Goal: Information Seeking & Learning: Learn about a topic

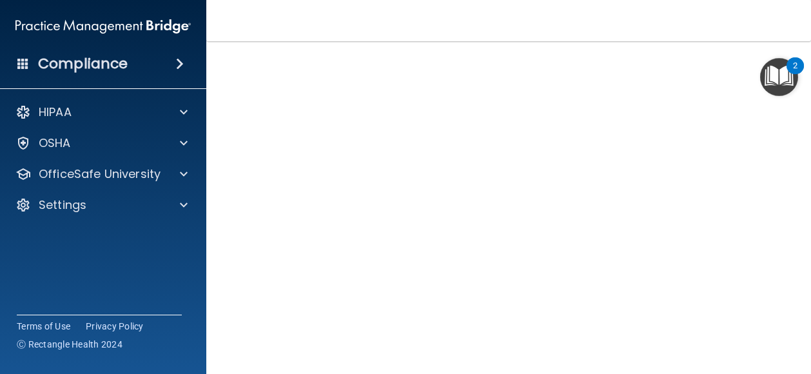
scroll to position [92, 0]
click at [771, 166] on div "HIPAA Officer Certification This course doesn’t expire until 09/04/2025. Are yo…" at bounding box center [508, 210] width 553 height 469
drag, startPoint x: 801, startPoint y: 171, endPoint x: 807, endPoint y: 208, distance: 37.9
click at [807, 208] on main "HIPAA Officer Certification This course doesn’t expire until 09/04/2025. Are yo…" at bounding box center [508, 207] width 605 height 333
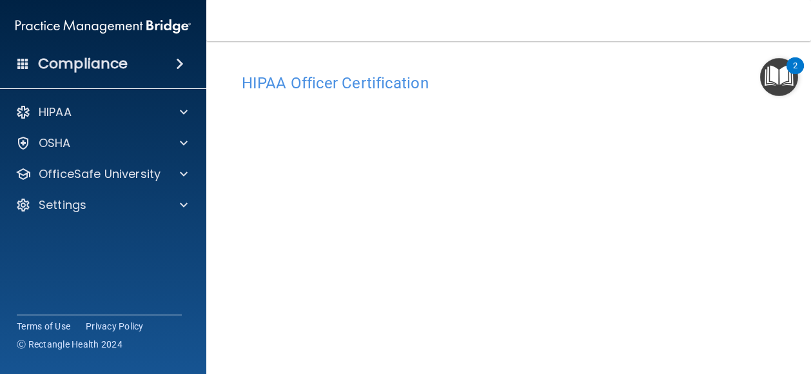
drag, startPoint x: 799, startPoint y: 193, endPoint x: 808, endPoint y: 246, distance: 53.6
click at [808, 246] on main "HIPAA Officer Certification This course doesn’t expire until 09/04/2025. Are yo…" at bounding box center [508, 207] width 605 height 333
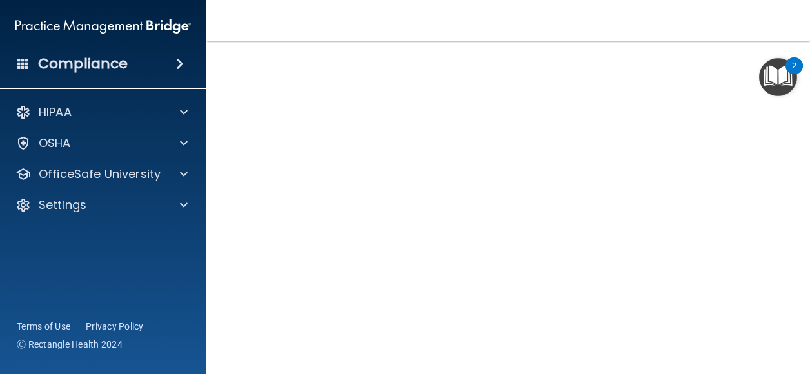
scroll to position [91, 0]
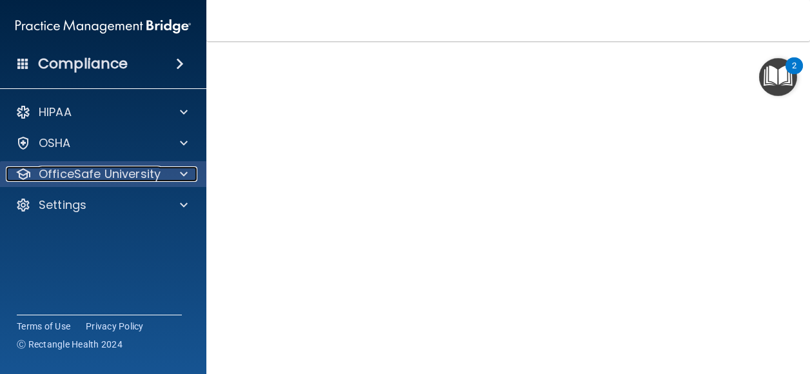
click at [141, 179] on p "OfficeSafe University" at bounding box center [100, 173] width 122 height 15
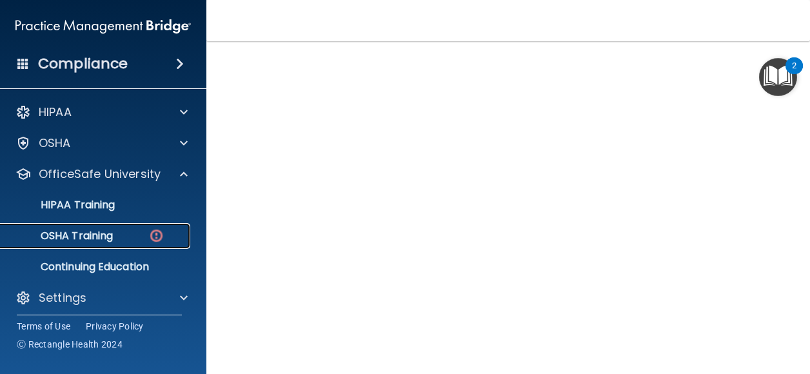
click at [113, 239] on p "OSHA Training" at bounding box center [60, 236] width 104 height 13
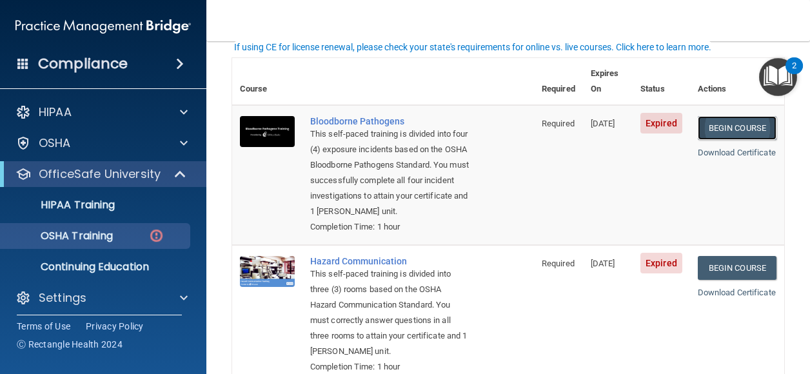
click at [739, 116] on link "Begin Course" at bounding box center [737, 128] width 79 height 24
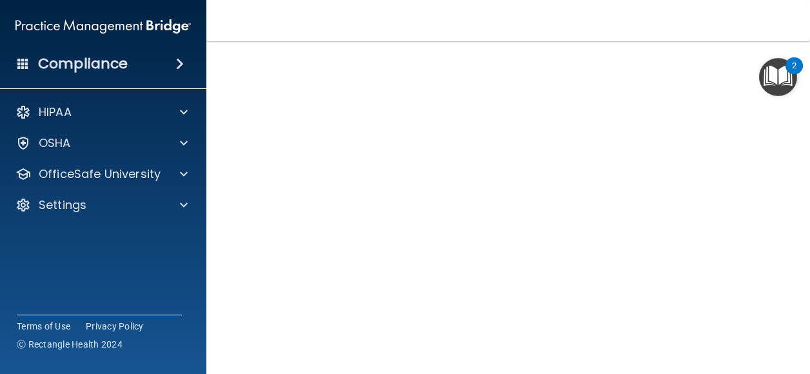
scroll to position [63, 0]
click at [797, 180] on main "Bloodborne Pathogens Training This course doesn’t expire until [DATE]. Are you …" at bounding box center [507, 207] width 603 height 333
drag, startPoint x: 799, startPoint y: 257, endPoint x: 811, endPoint y: 305, distance: 49.1
click at [809, 305] on html "Compliance HIPAA Documents and Policies Report an Incident Business Associates …" at bounding box center [405, 187] width 810 height 374
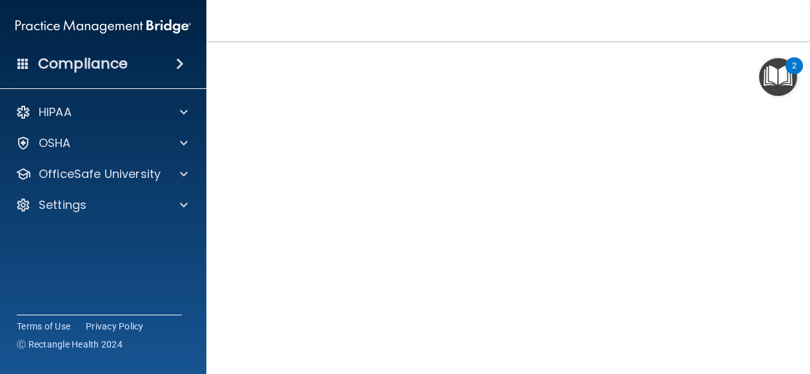
scroll to position [116, 0]
click at [747, 35] on nav "Toggle navigation Julia Wragg julia.wragg@campsmile.com Manage My Enterprise Ca…" at bounding box center [507, 20] width 603 height 41
click at [761, 88] on img "Open Resource Center, 2 new notifications" at bounding box center [778, 77] width 38 height 38
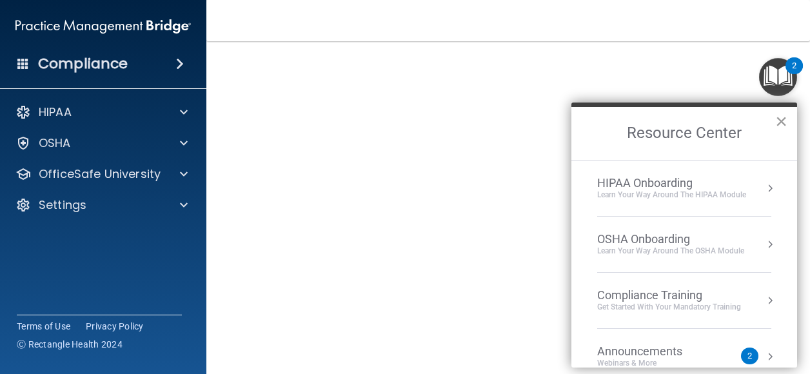
click at [783, 121] on button "×" at bounding box center [781, 121] width 12 height 21
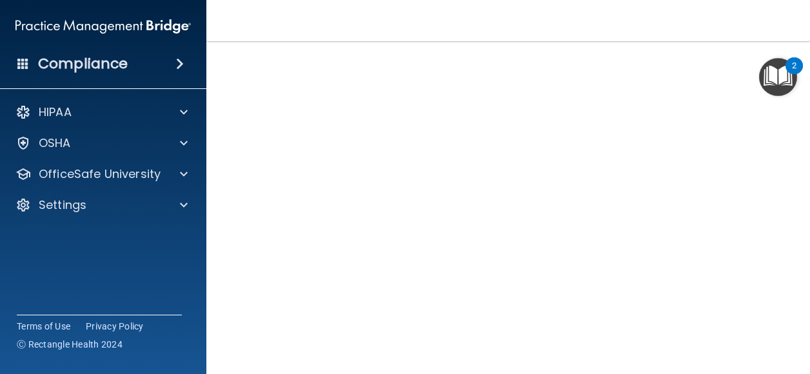
scroll to position [103, 0]
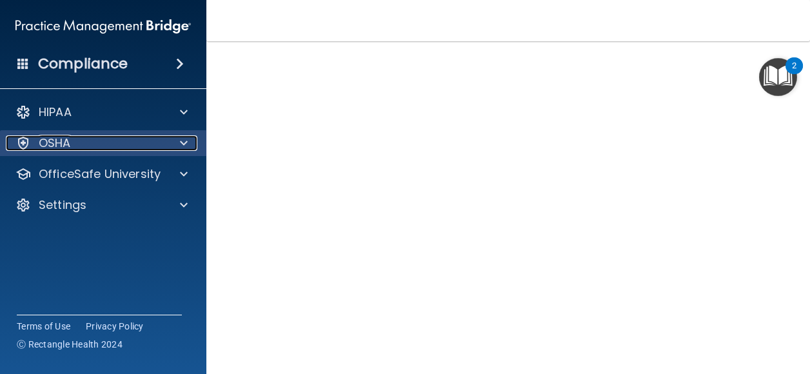
click at [132, 144] on div "OSHA" at bounding box center [86, 142] width 160 height 15
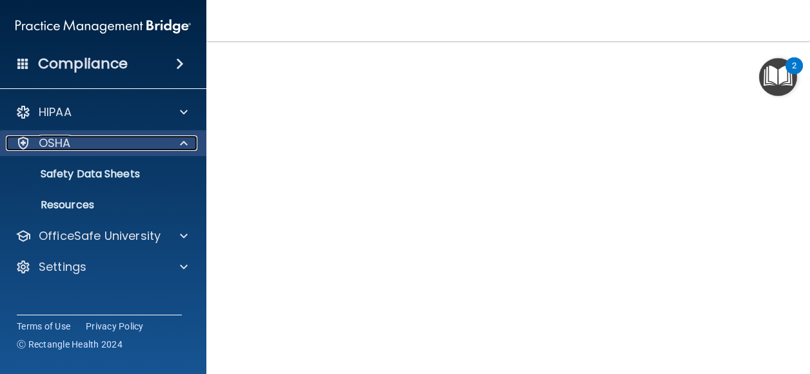
click at [166, 146] on div at bounding box center [182, 142] width 32 height 15
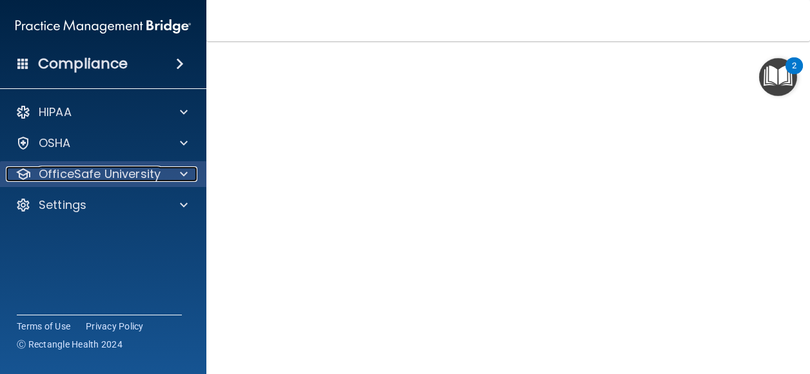
click at [174, 168] on div at bounding box center [182, 173] width 32 height 15
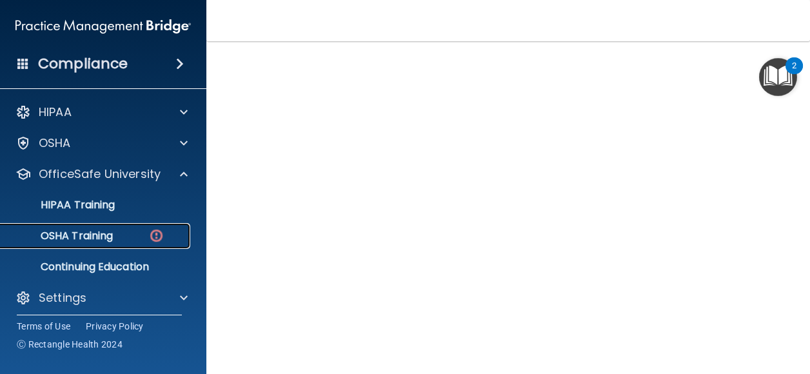
click at [135, 234] on div "OSHA Training" at bounding box center [96, 236] width 176 height 13
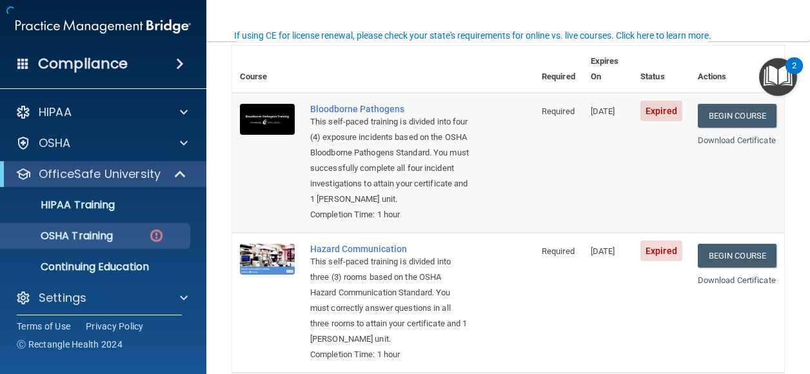
click at [675, 275] on td "Expired" at bounding box center [660, 303] width 57 height 140
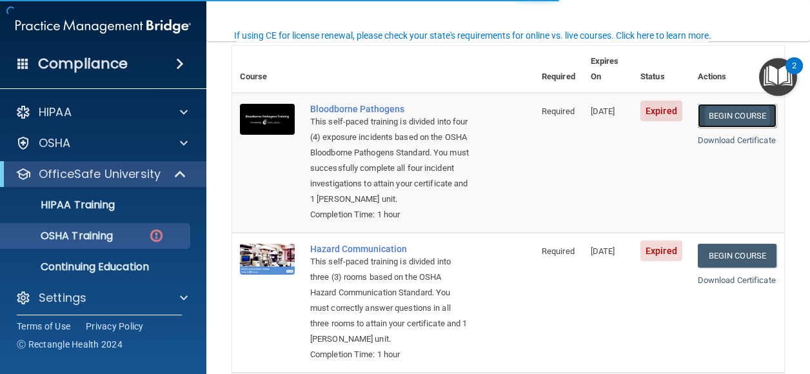
click at [723, 104] on link "Begin Course" at bounding box center [737, 116] width 79 height 24
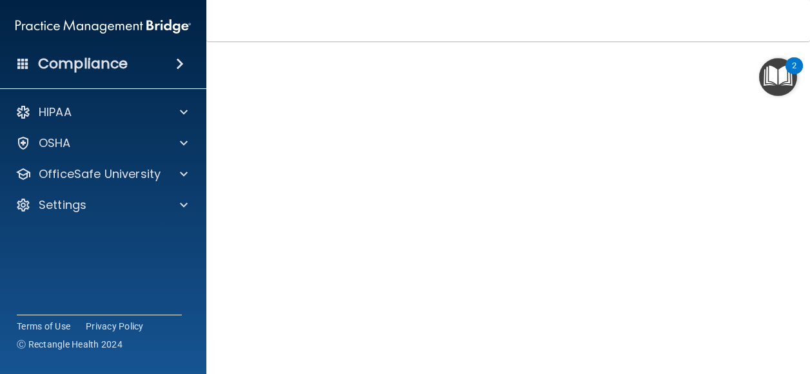
scroll to position [63, 0]
drag, startPoint x: 797, startPoint y: 230, endPoint x: 799, endPoint y: 239, distance: 9.2
click at [799, 239] on main "Bloodborne Pathogens Training This course doesn’t expire until [DATE]. Are you …" at bounding box center [507, 207] width 603 height 333
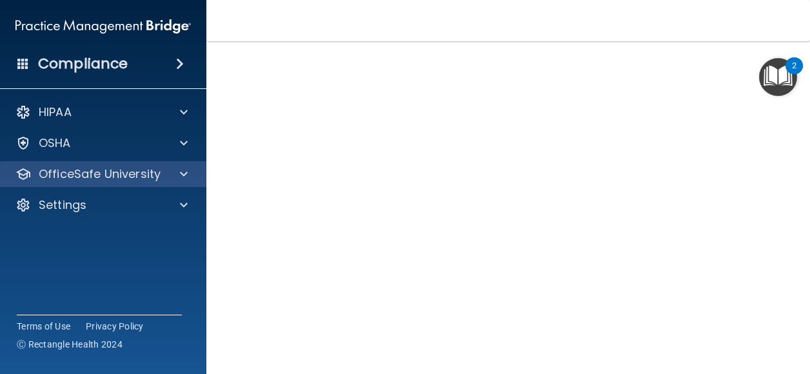
click at [174, 166] on div "OfficeSafe University" at bounding box center [103, 174] width 207 height 26
click at [184, 181] on span at bounding box center [184, 173] width 8 height 15
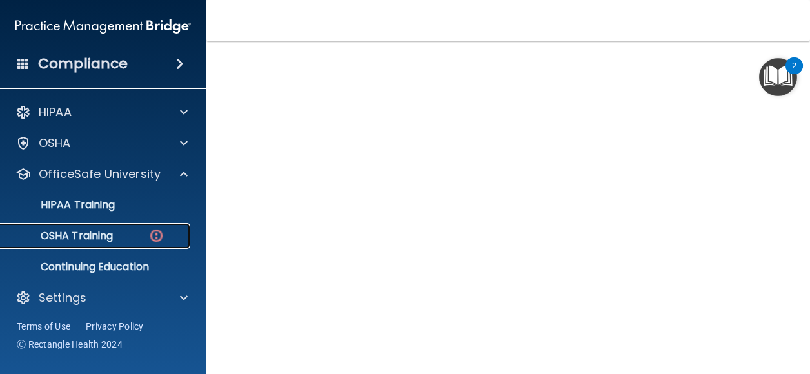
click at [107, 231] on p "OSHA Training" at bounding box center [60, 236] width 104 height 13
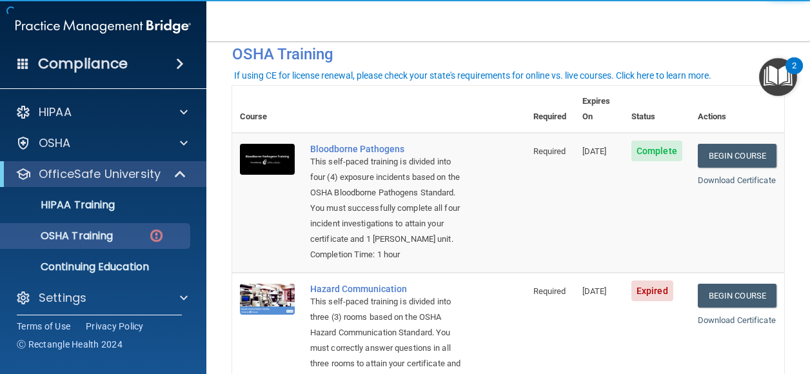
click at [796, 148] on main "You have a course that has expired or is incomplete. Please complete the course…" at bounding box center [507, 207] width 603 height 333
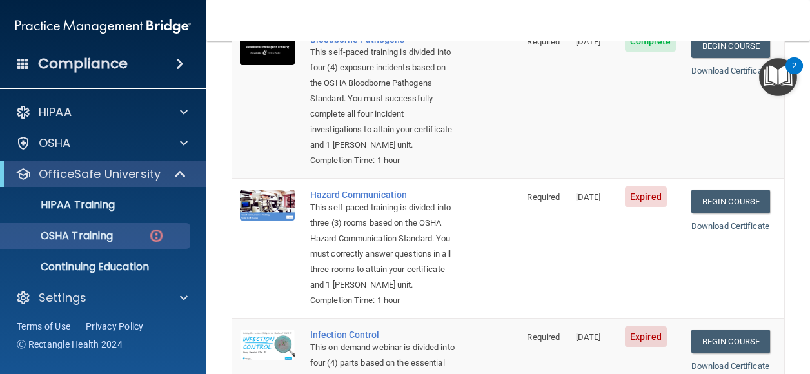
scroll to position [232, 0]
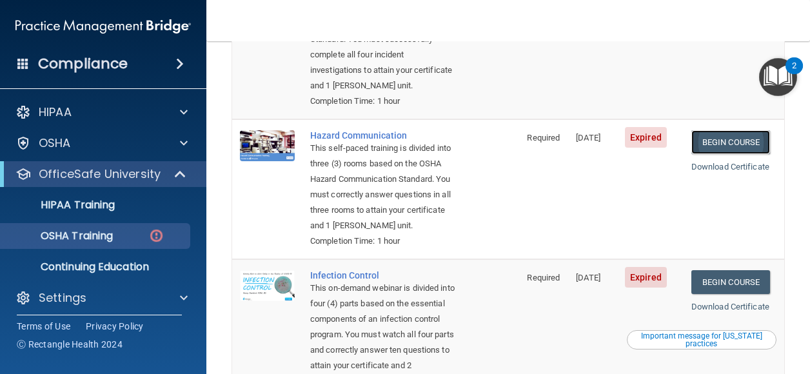
click at [703, 141] on link "Begin Course" at bounding box center [730, 142] width 79 height 24
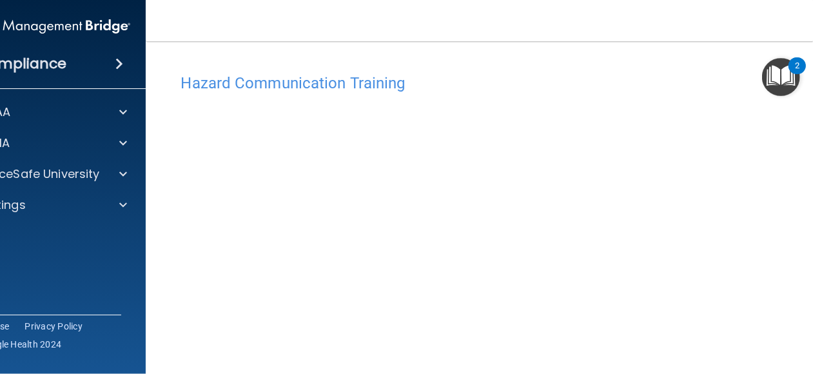
click at [629, 69] on div "Hazard Communication Training" at bounding box center [509, 83] width 677 height 32
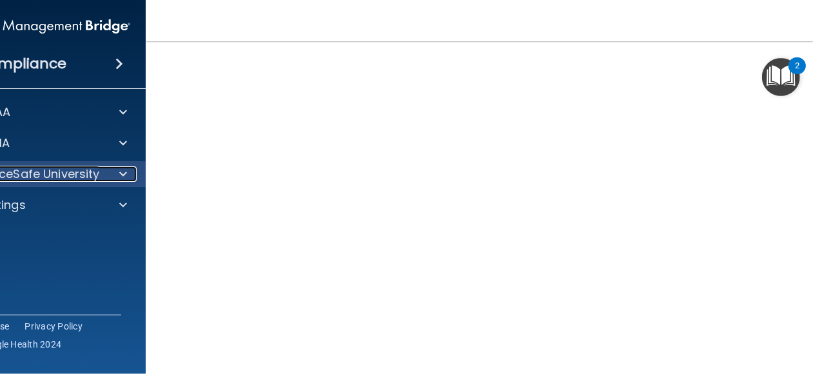
click at [92, 180] on p "OfficeSafe University" at bounding box center [39, 173] width 122 height 15
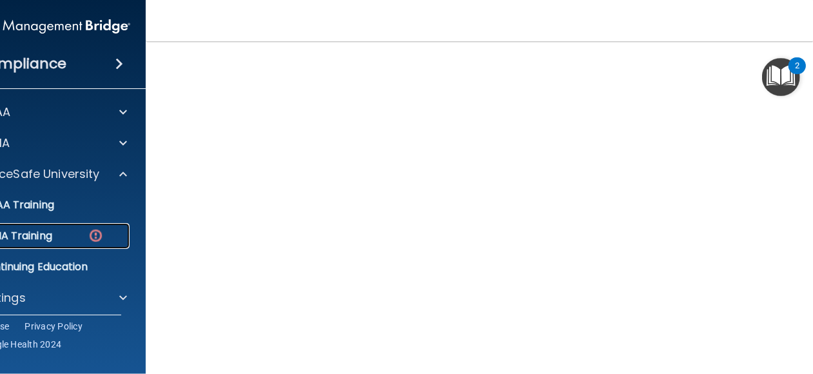
click at [71, 233] on div "OSHA Training" at bounding box center [36, 236] width 176 height 13
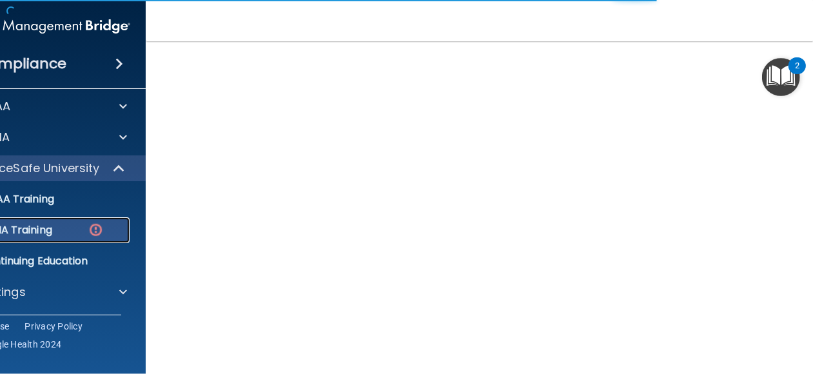
scroll to position [6, 0]
click at [48, 229] on p "OSHA Training" at bounding box center [0, 229] width 104 height 13
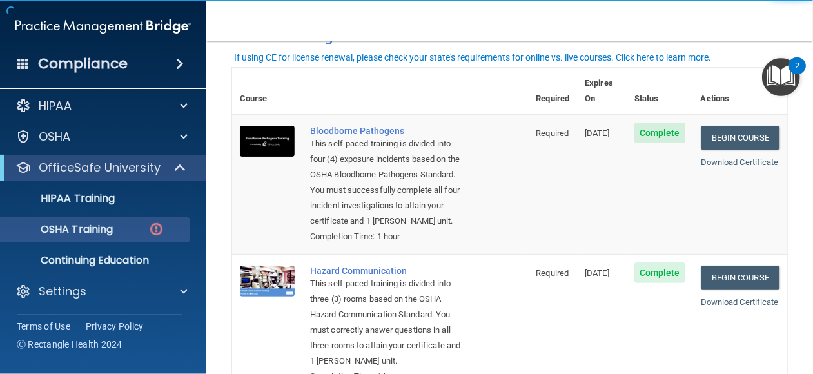
click at [627, 252] on td "Complete" at bounding box center [660, 185] width 66 height 140
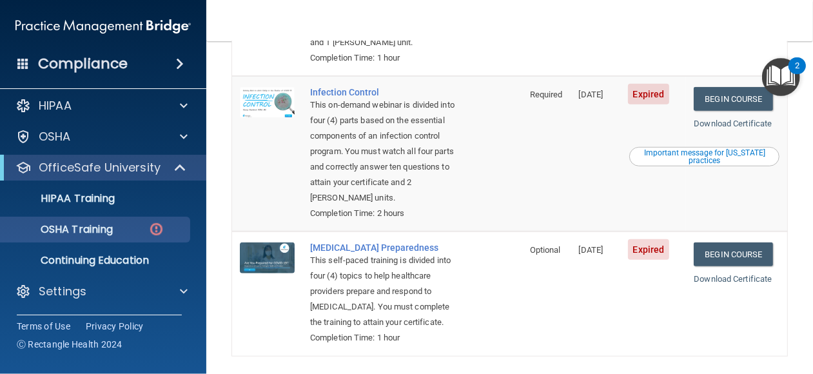
scroll to position [416, 0]
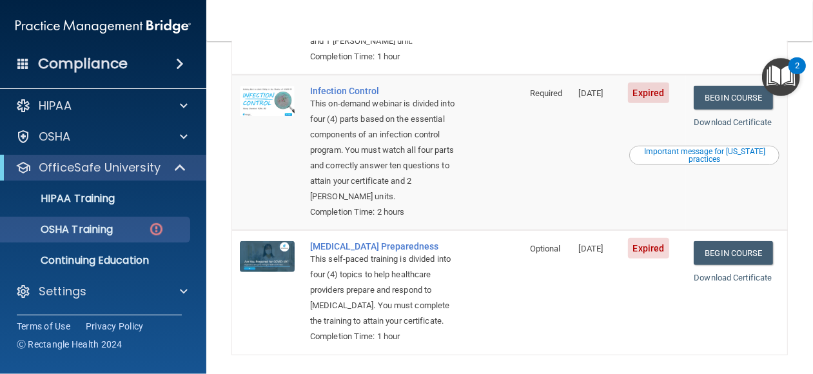
click at [733, 127] on td "Begin Course Download Certificate Important message for California practices" at bounding box center [736, 152] width 101 height 155
click at [716, 101] on link "Begin Course" at bounding box center [733, 98] width 79 height 24
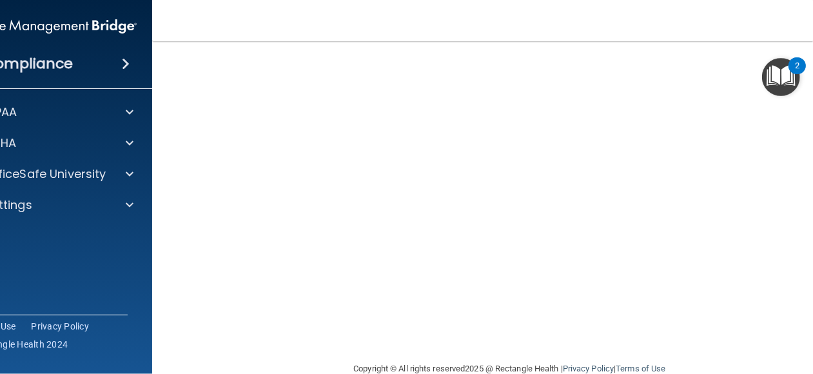
scroll to position [155, 0]
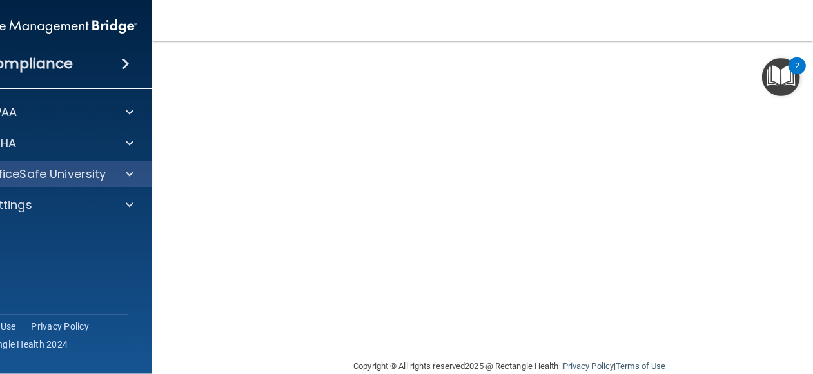
click at [104, 184] on div "OfficeSafe University" at bounding box center [49, 174] width 207 height 26
click at [114, 186] on div "OfficeSafe University" at bounding box center [49, 174] width 207 height 26
click at [126, 176] on span at bounding box center [130, 173] width 8 height 15
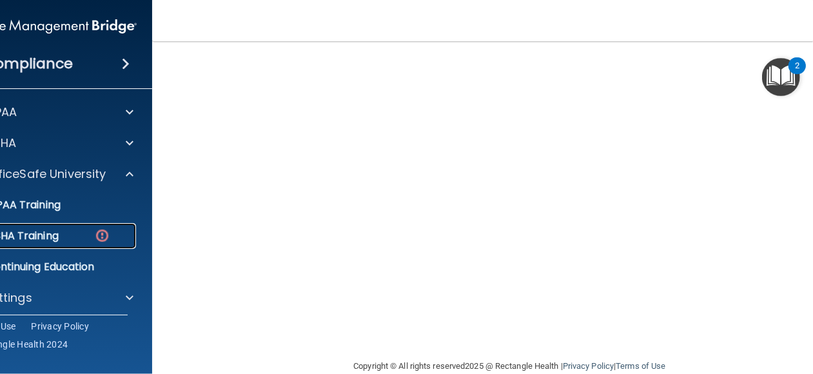
click at [83, 235] on div "OSHA Training" at bounding box center [42, 236] width 176 height 13
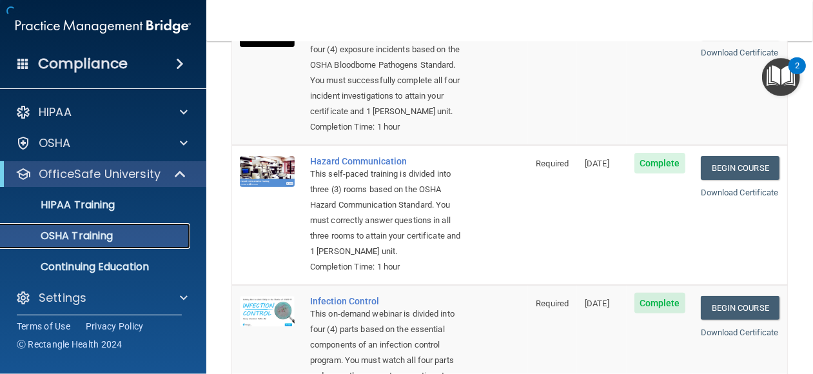
scroll to position [451, 0]
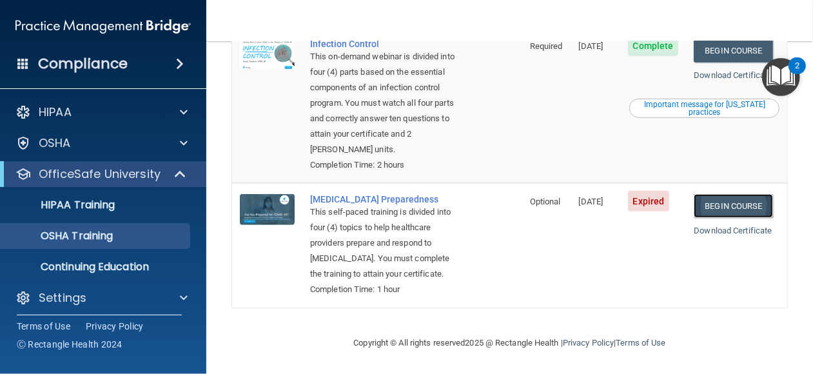
click at [725, 216] on link "Begin Course" at bounding box center [733, 206] width 79 height 24
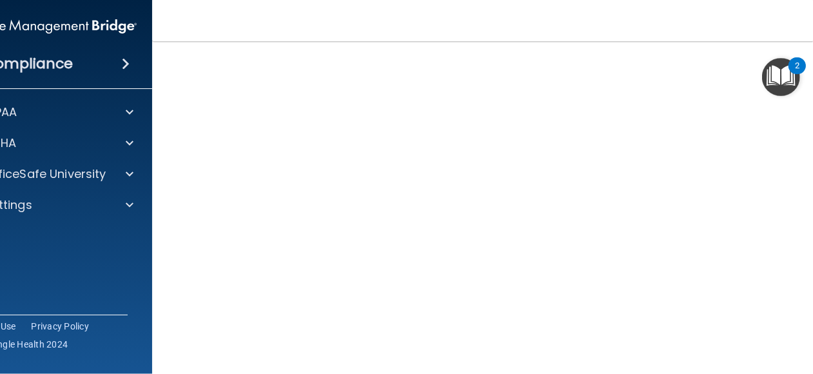
scroll to position [66, 0]
click at [170, 263] on main "COVID-19 Training This course doesn’t expire until 09/04/2025. Are you sure you…" at bounding box center [510, 207] width 716 height 333
click at [164, 207] on main "COVID-19 Training This course doesn’t expire until 09/04/2025. Are you sure you…" at bounding box center [510, 207] width 716 height 333
